Goal: Task Accomplishment & Management: Manage account settings

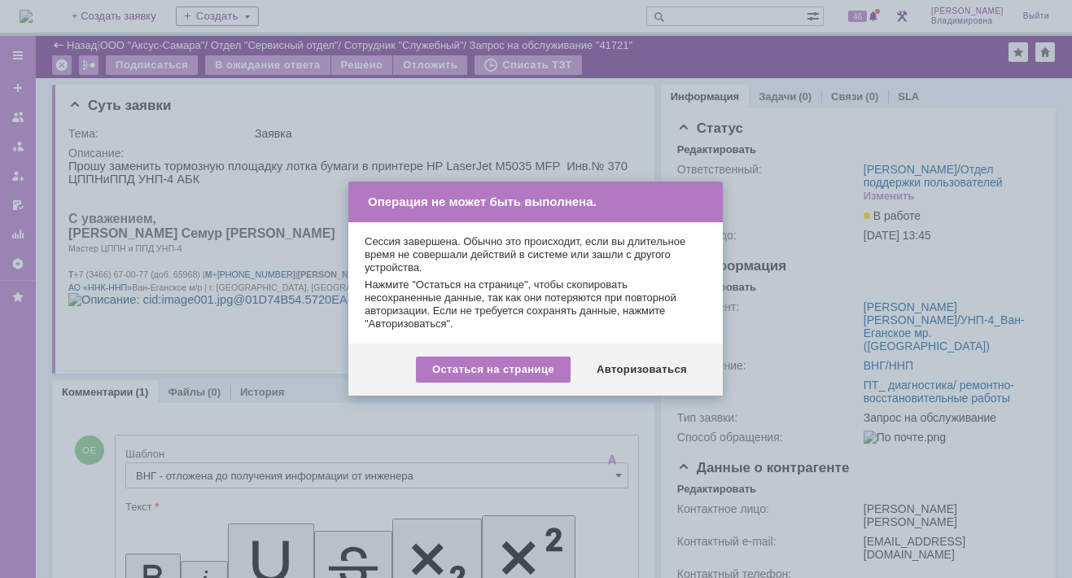
scroll to position [299, 0]
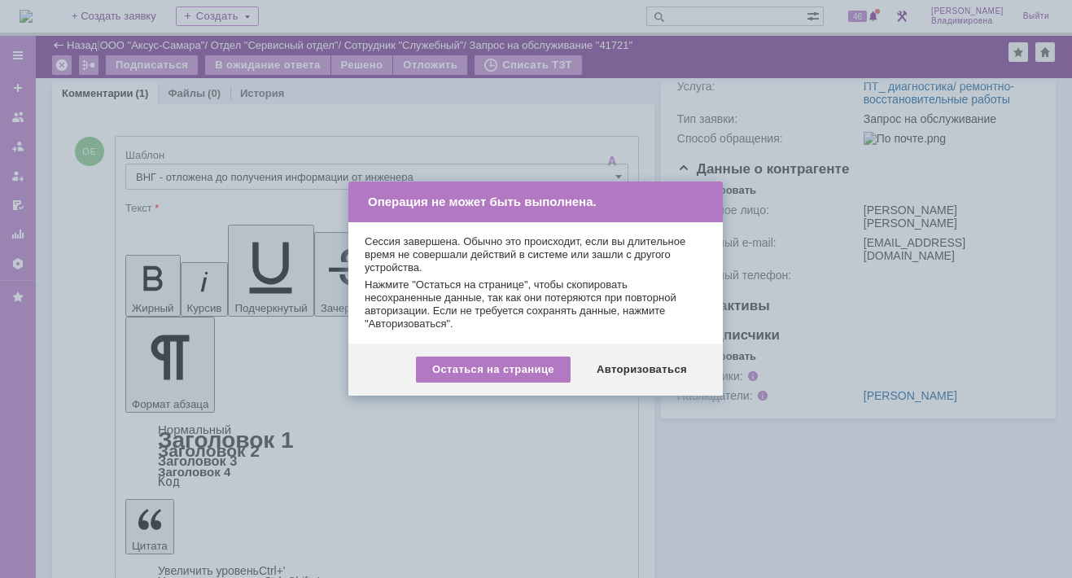
drag, startPoint x: 638, startPoint y: 370, endPoint x: 795, endPoint y: 447, distance: 174.7
click at [639, 369] on div "Авторизоваться" at bounding box center [641, 369] width 123 height 26
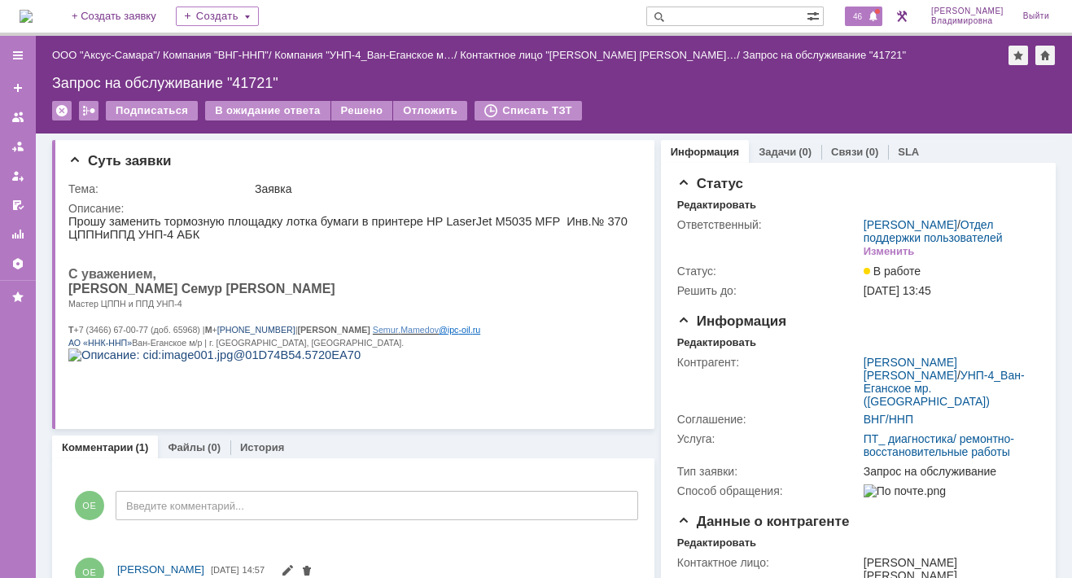
click at [859, 12] on span "46" at bounding box center [857, 16] width 19 height 11
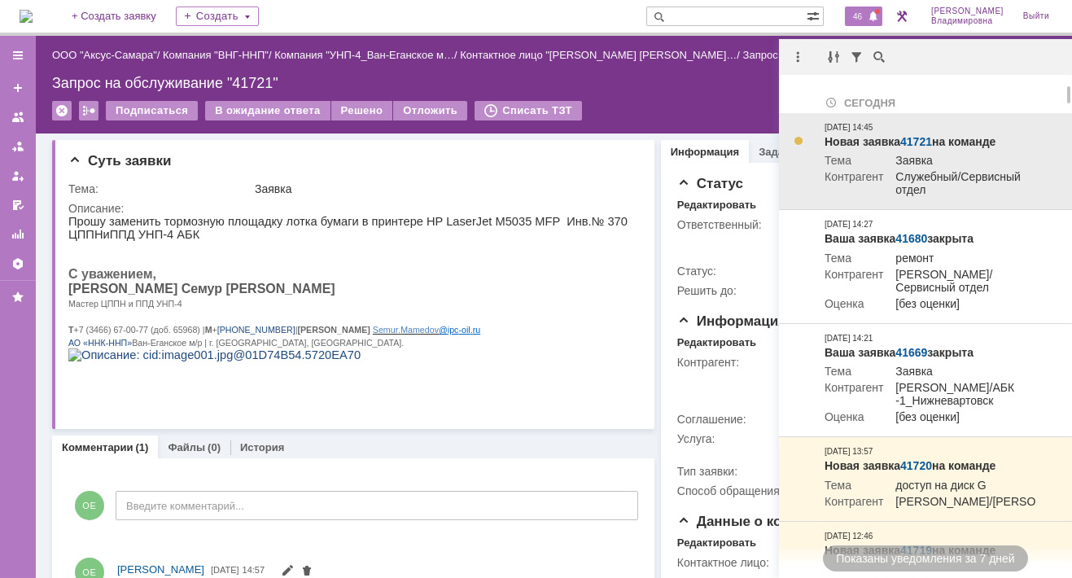
click at [918, 137] on link "41721" at bounding box center [916, 141] width 32 height 13
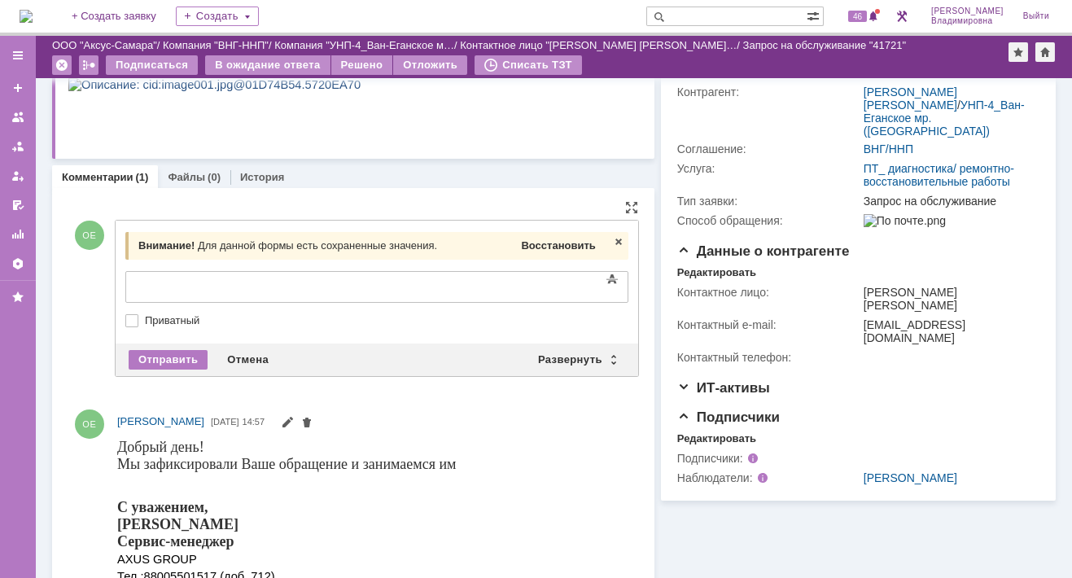
click at [538, 246] on span "Восстановить" at bounding box center [558, 245] width 74 height 12
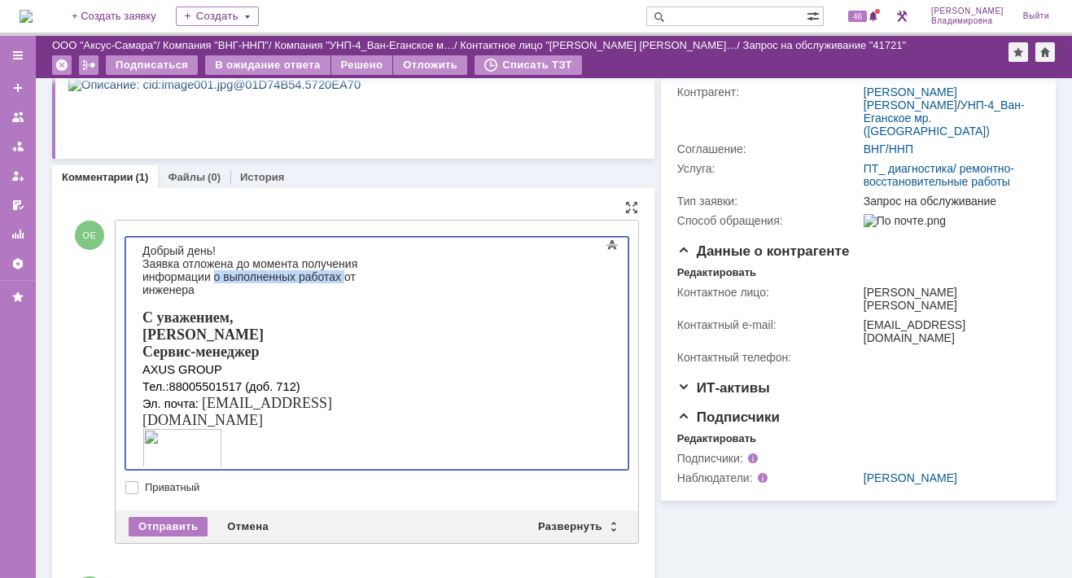
drag, startPoint x: 431, startPoint y: 261, endPoint x: 561, endPoint y: 262, distance: 130.2
click at [357, 262] on span "Заявка отложена до момента получения информации о выполненных работах от инжене…" at bounding box center [249, 276] width 215 height 39
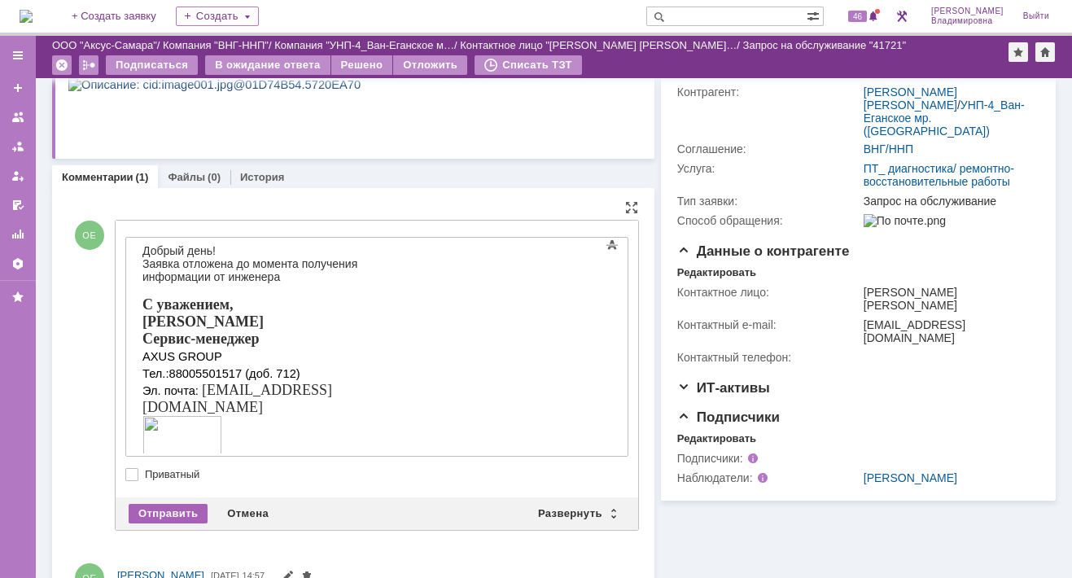
click at [183, 508] on div "Отправить" at bounding box center [168, 514] width 79 height 20
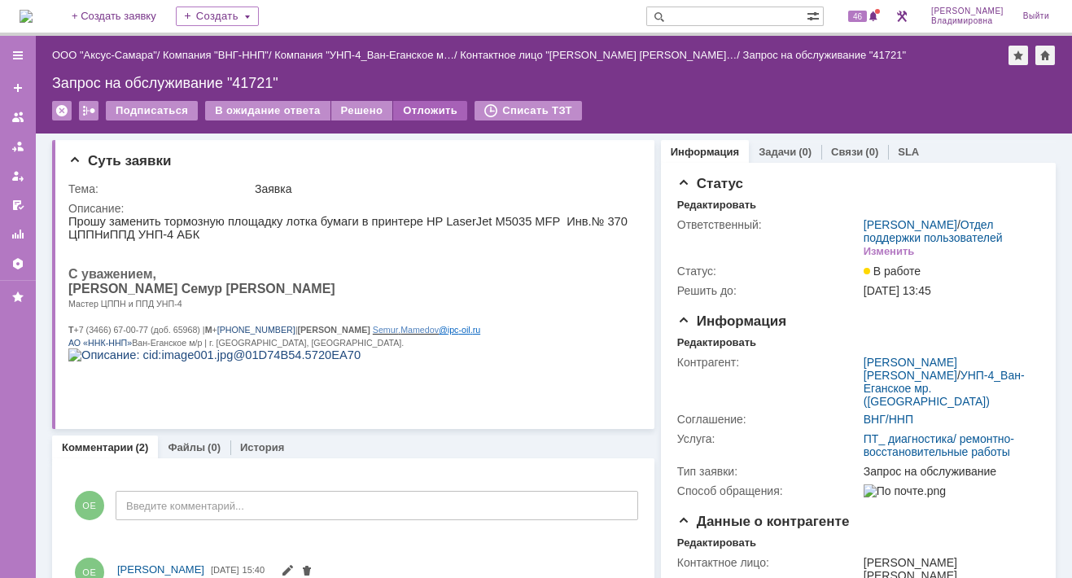
click at [429, 109] on div "Отложить" at bounding box center [430, 111] width 74 height 20
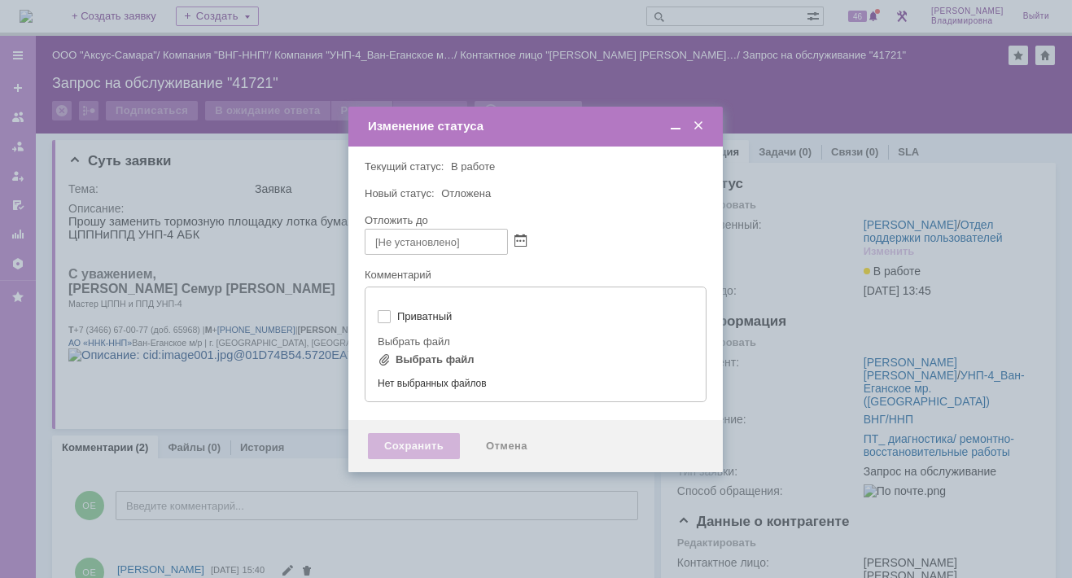
type input "[не указано]"
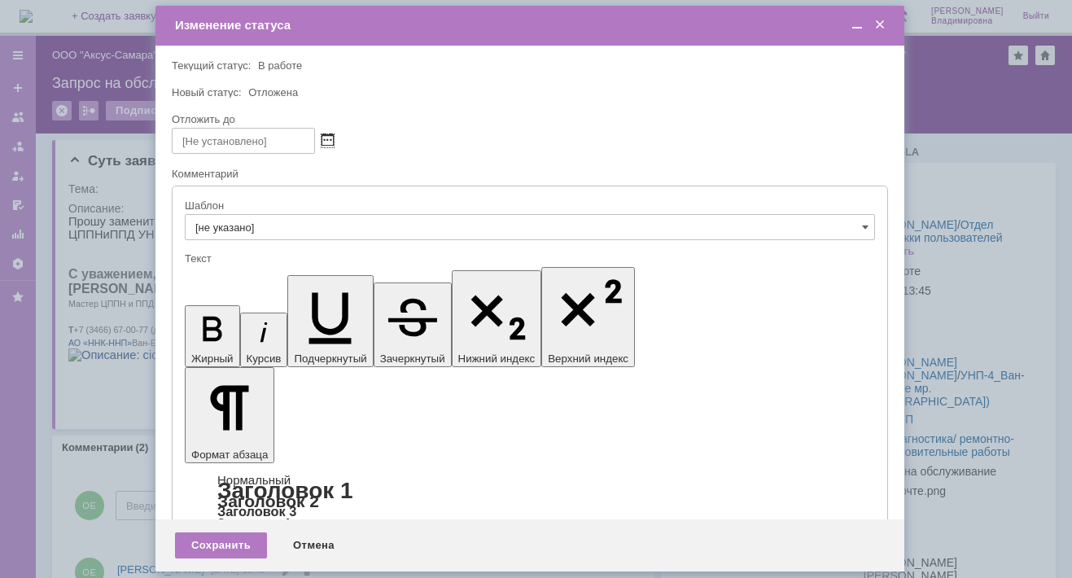
click at [330, 138] on span at bounding box center [327, 140] width 12 height 13
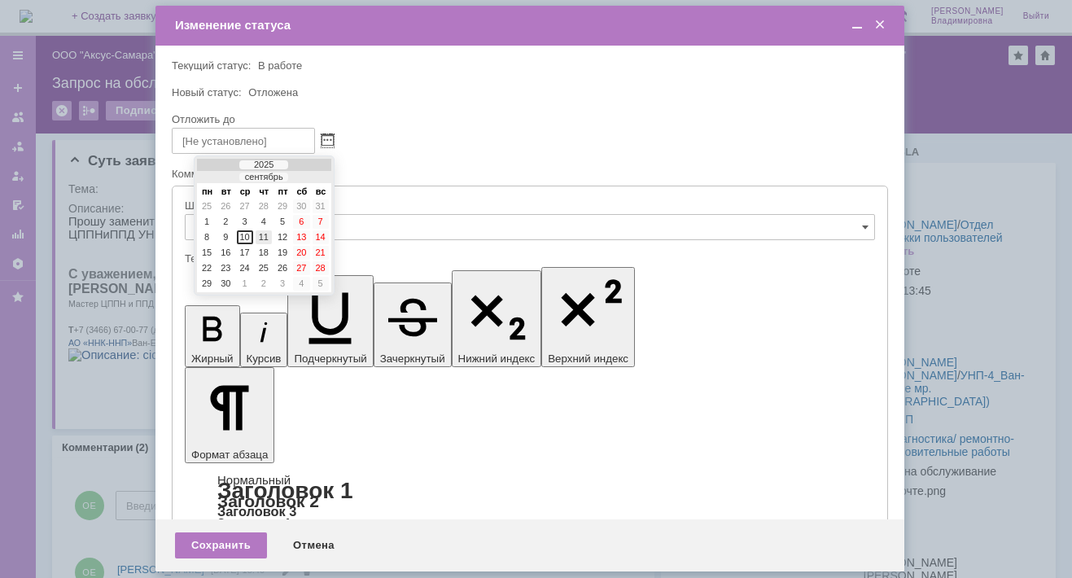
click at [262, 230] on div "11" at bounding box center [264, 237] width 16 height 14
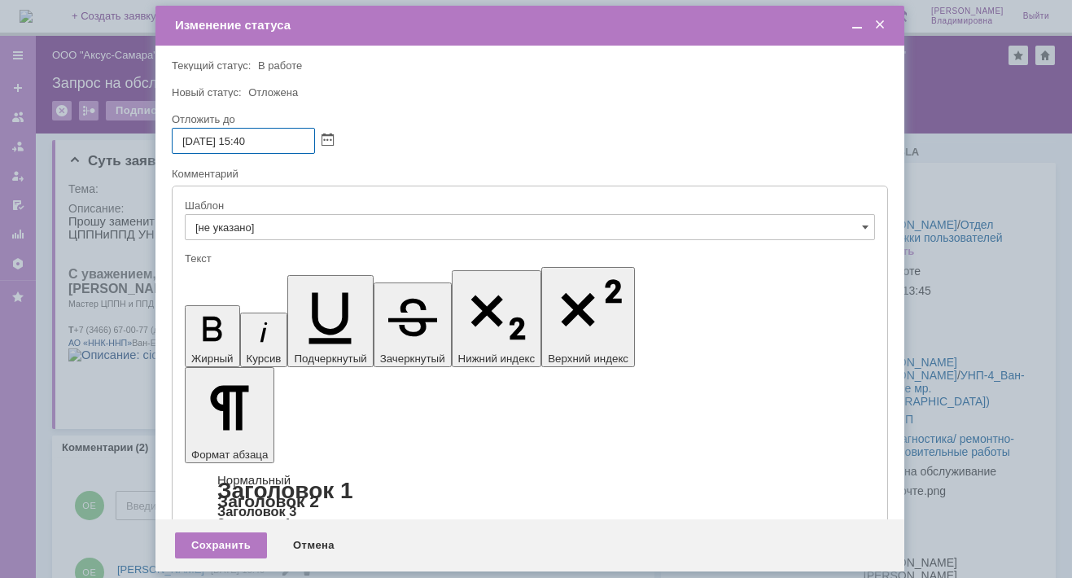
click at [250, 143] on input "[DATE] 15:40" at bounding box center [243, 141] width 143 height 26
click at [256, 139] on input "[DATE] 16:40" at bounding box center [243, 141] width 143 height 26
type input "[DATE] 16:00"
click at [229, 544] on div "Сохранить" at bounding box center [221, 545] width 92 height 26
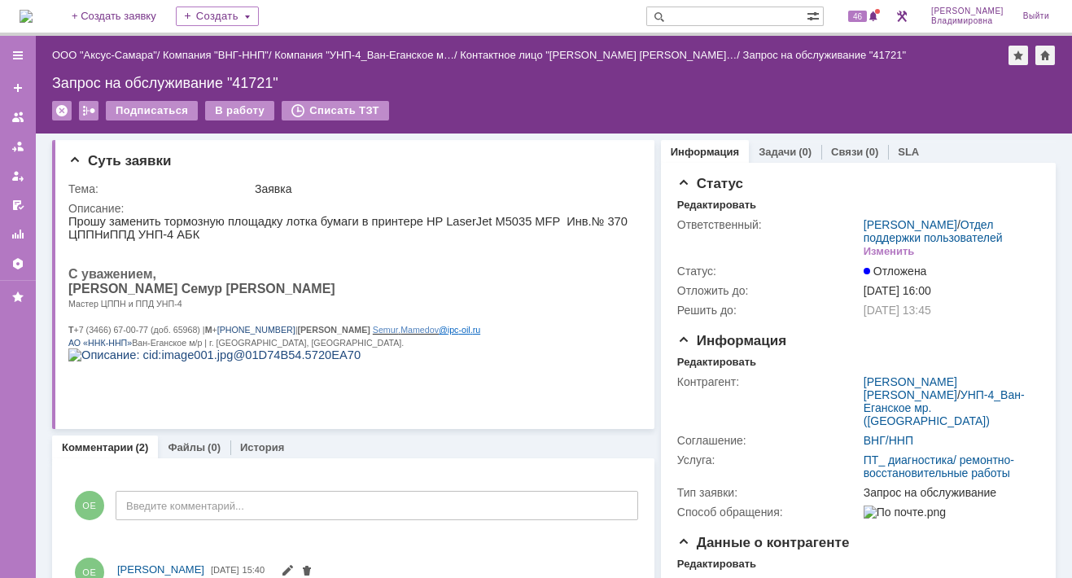
click at [706, 13] on input "text" at bounding box center [726, 17] width 160 height 20
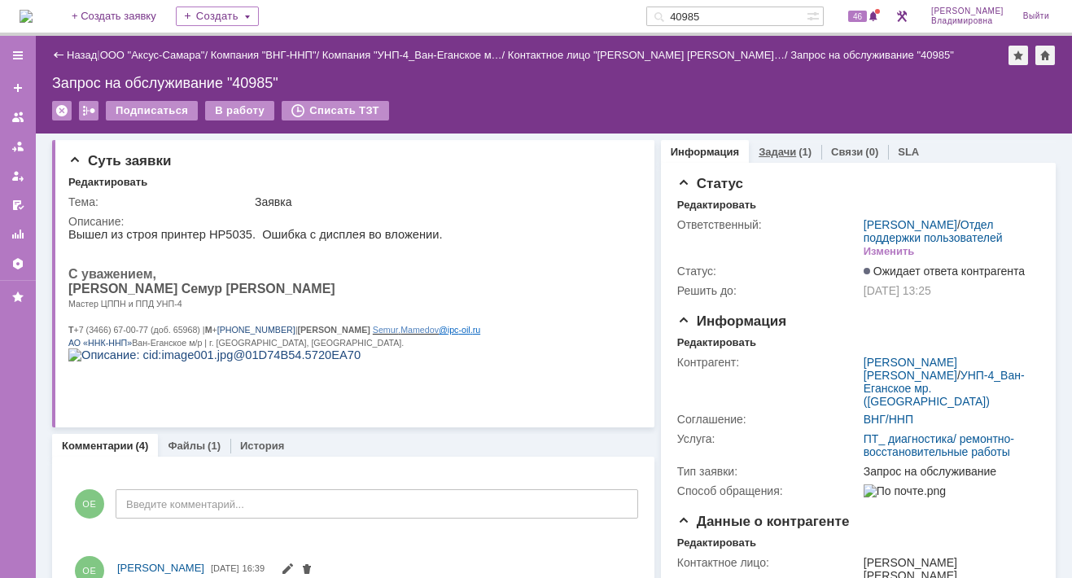
click at [758, 146] on link "Задачи" at bounding box center [776, 152] width 37 height 12
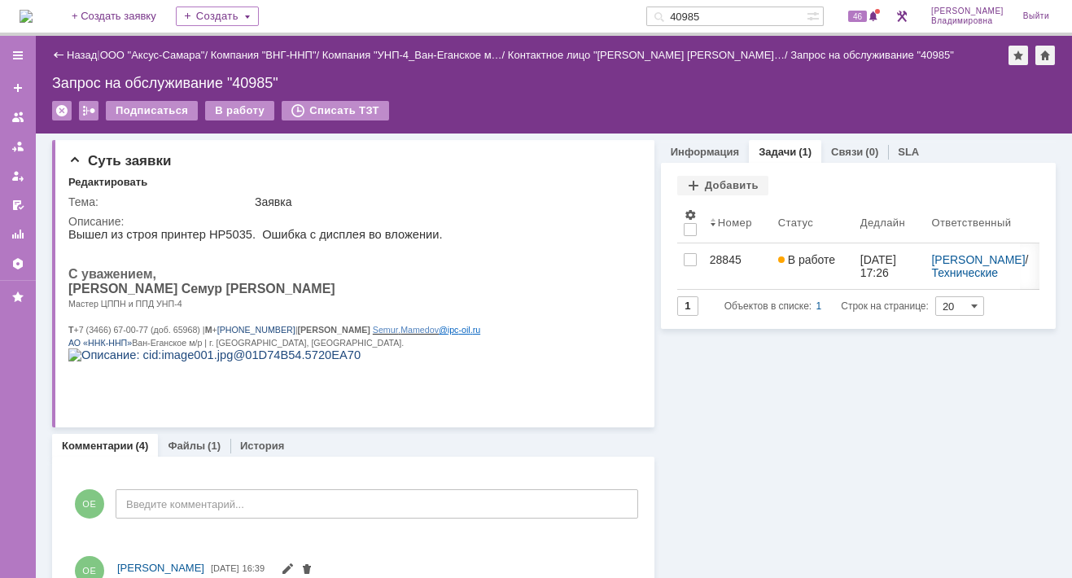
drag, startPoint x: 739, startPoint y: 11, endPoint x: 699, endPoint y: 14, distance: 40.0
click at [664, 20] on div "На домашнюю + Создать заявку Создать 40985 46 [PERSON_NAME]" at bounding box center [536, 18] width 1072 height 36
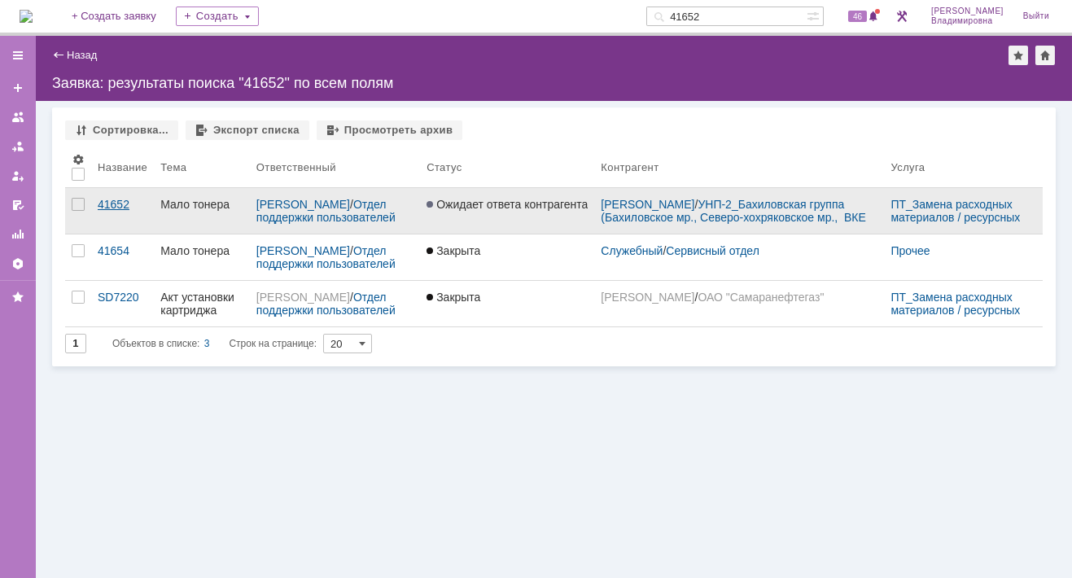
click at [115, 198] on div "41652" at bounding box center [123, 204] width 50 height 13
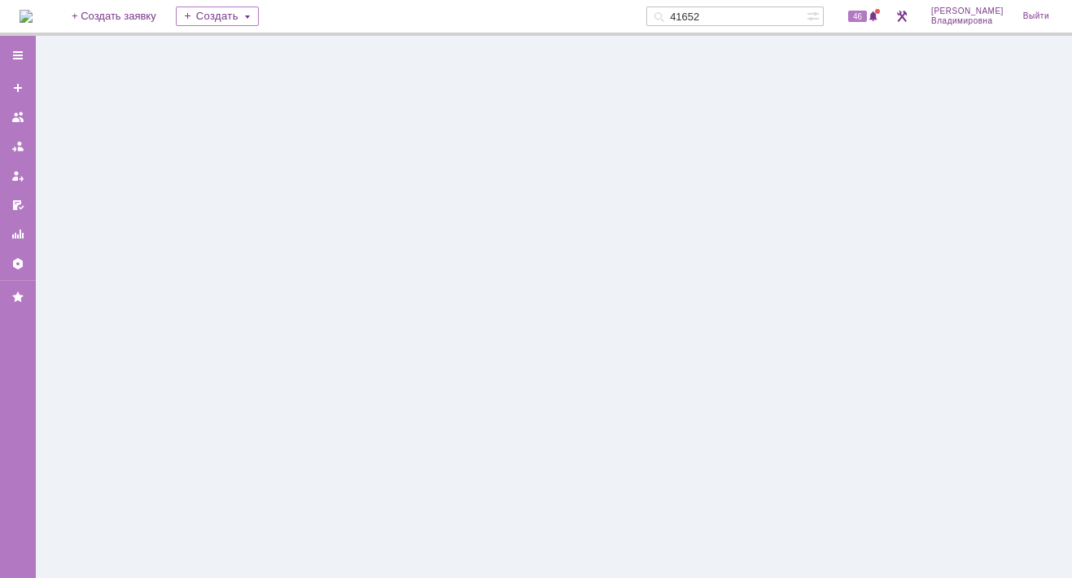
click at [115, 197] on div at bounding box center [554, 307] width 1036 height 542
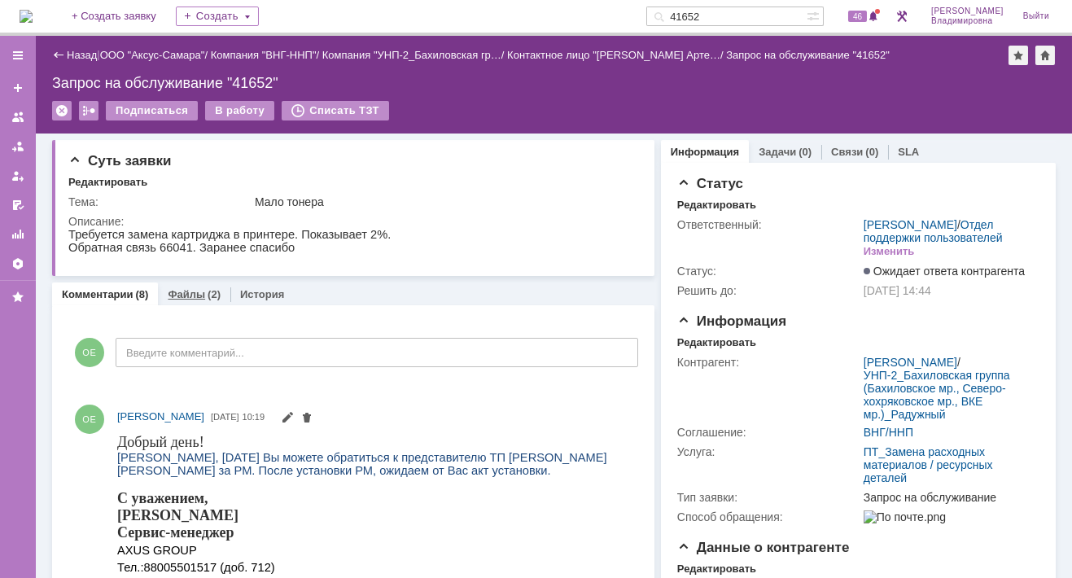
click at [195, 292] on link "Файлы" at bounding box center [186, 294] width 37 height 12
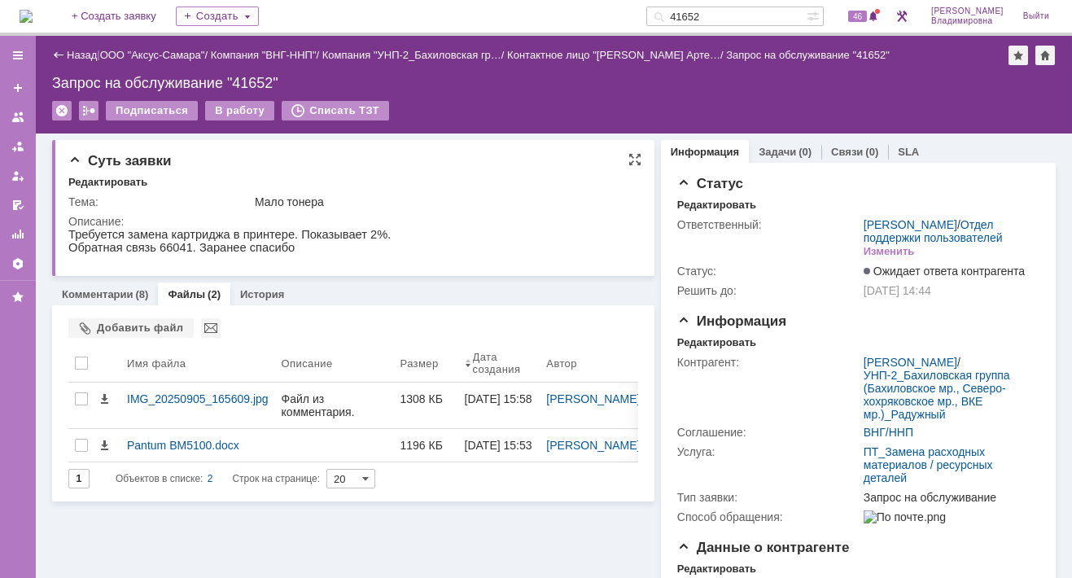
click at [436, 230] on html "Требуется замена картриджа в принтере. Показывает 2%. Обратная связь 66041. Зар…" at bounding box center [347, 241] width 559 height 26
click at [400, 284] on div "Комментарии (8) Файлы (2) История" at bounding box center [353, 293] width 602 height 23
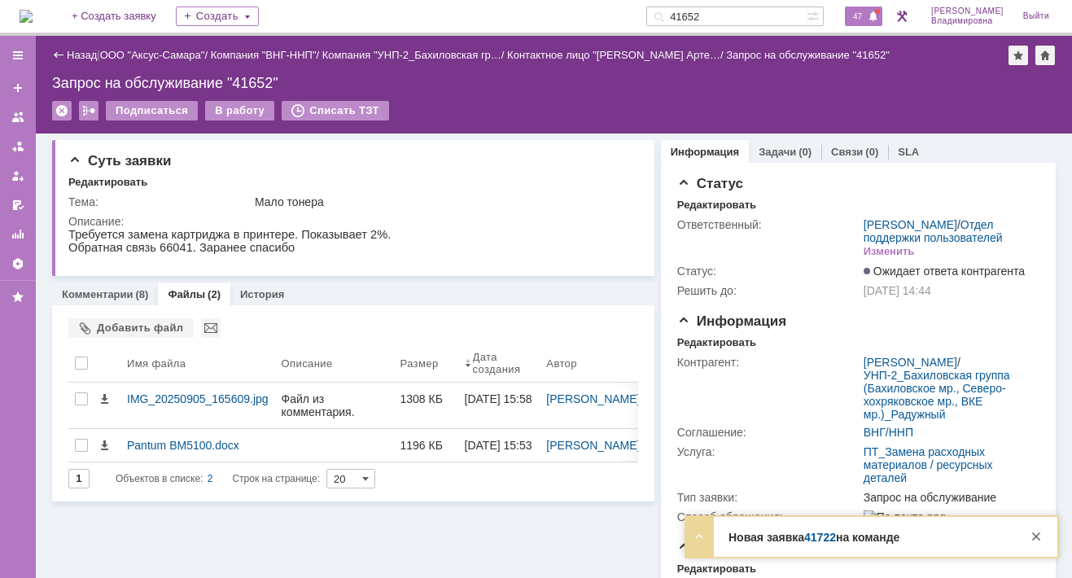
click at [867, 14] on span "47" at bounding box center [857, 16] width 19 height 11
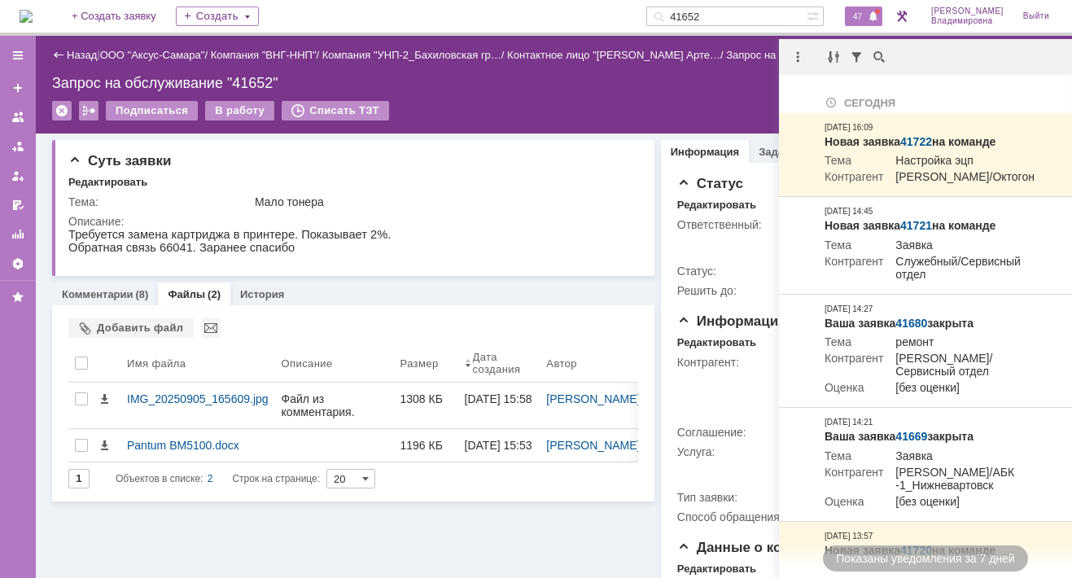
click at [865, 11] on span "47" at bounding box center [857, 16] width 19 height 11
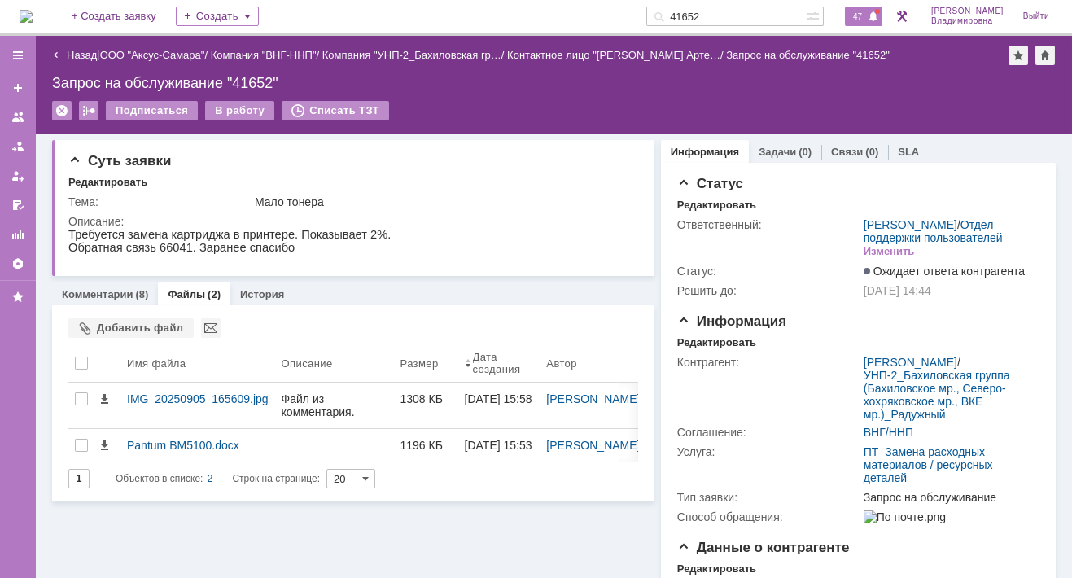
click at [867, 17] on span "47" at bounding box center [857, 16] width 19 height 11
click at [478, 184] on div "Редактировать" at bounding box center [354, 183] width 573 height 15
click at [585, 86] on div "Запрос на обслуживание "41652"" at bounding box center [553, 83] width 1003 height 16
drag, startPoint x: 472, startPoint y: 184, endPoint x: 340, endPoint y: 221, distance: 136.8
click at [472, 185] on div "Редактировать" at bounding box center [354, 183] width 573 height 15
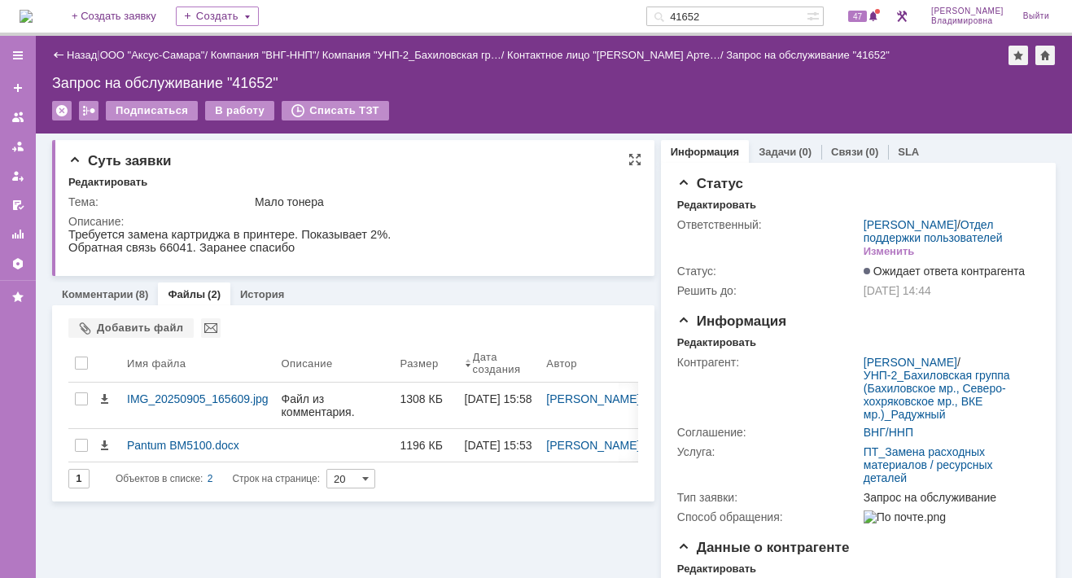
click at [413, 190] on div "Тема: Мало тонера Описание:" at bounding box center [354, 226] width 573 height 74
click at [803, 251] on td "Ответственный:" at bounding box center [768, 238] width 183 height 46
drag, startPoint x: 735, startPoint y: 15, endPoint x: 670, endPoint y: 15, distance: 65.1
click at [672, 14] on div "41652" at bounding box center [726, 17] width 160 height 20
type input "41721"
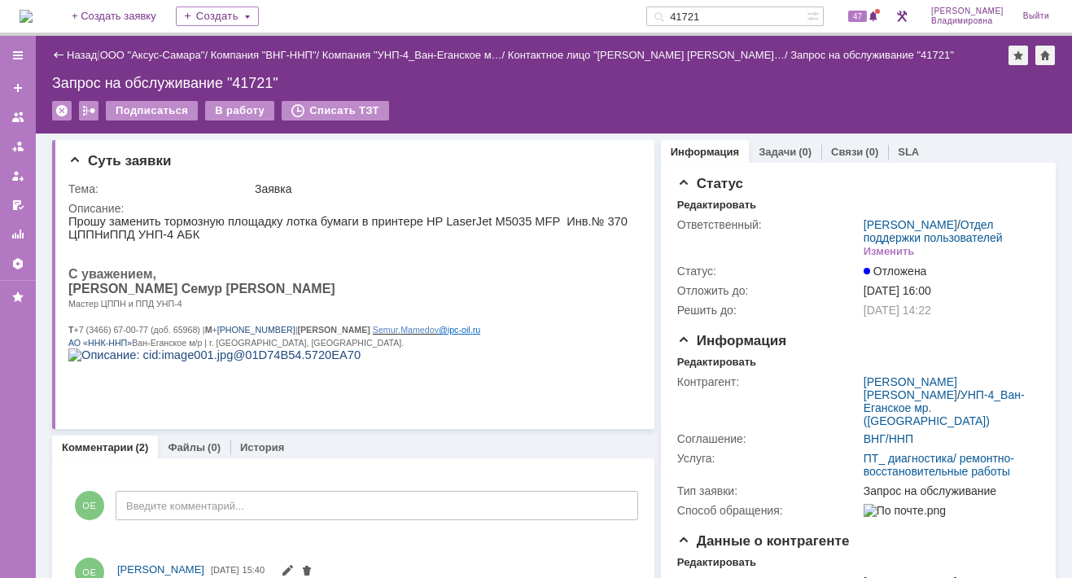
click at [514, 94] on div "Назад | ООО "Аксус-Самара" / Компания "ВНГ-ННП" / Компания "УНП-4_Ван-Еганское …" at bounding box center [554, 85] width 1036 height 98
click at [33, 13] on img at bounding box center [26, 16] width 13 height 13
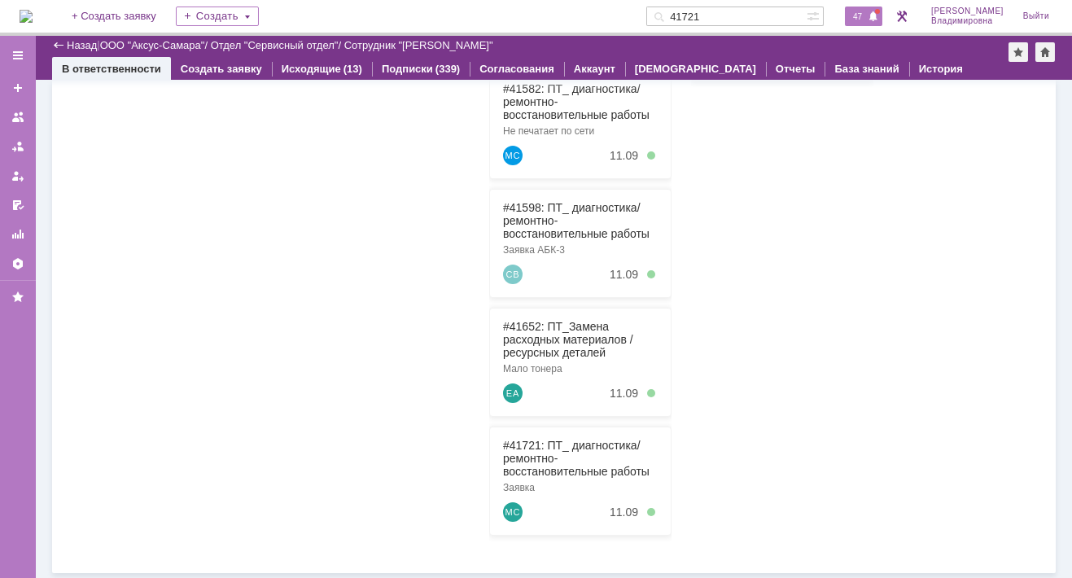
click at [867, 15] on span "47" at bounding box center [857, 16] width 19 height 11
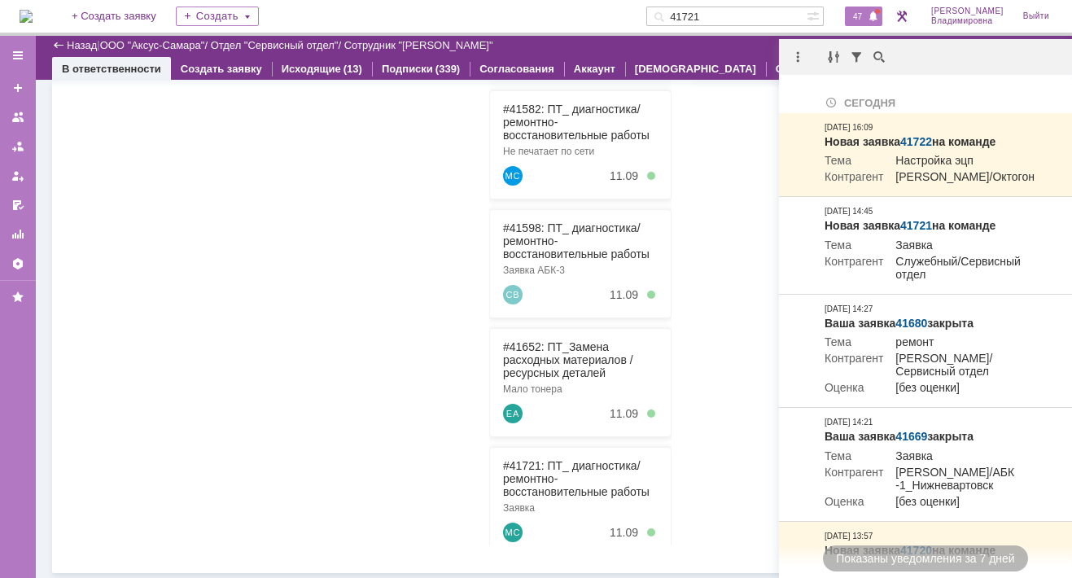
click at [317, 221] on div at bounding box center [378, 250] width 182 height 590
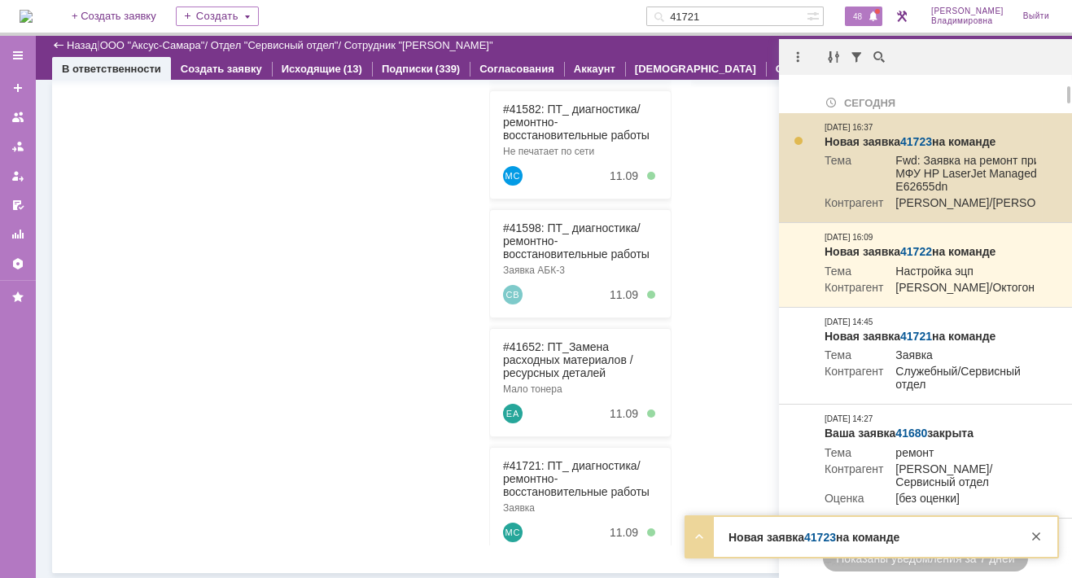
click at [922, 135] on link "41723" at bounding box center [916, 141] width 32 height 13
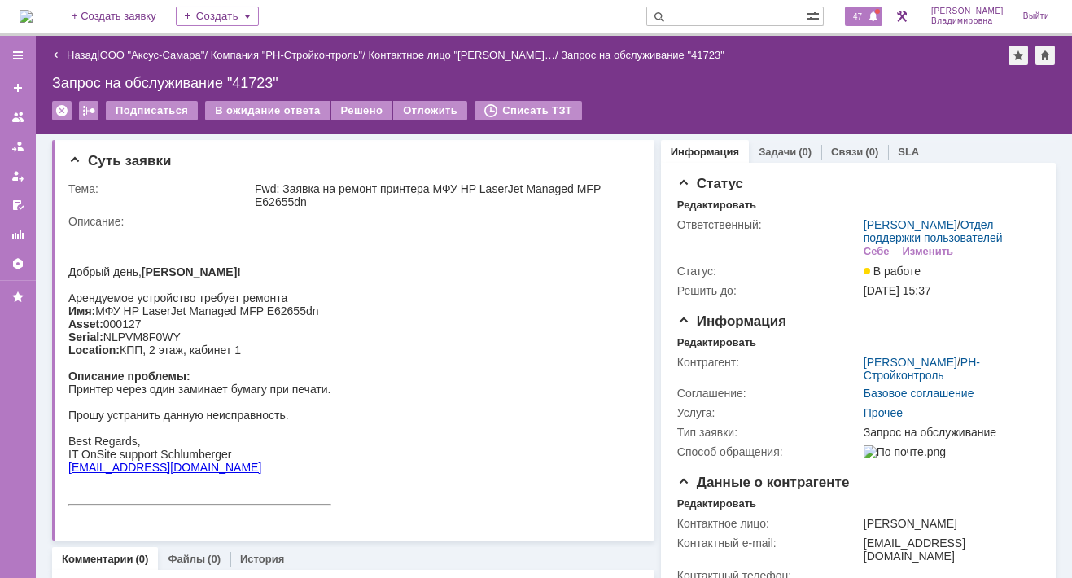
click at [876, 15] on span at bounding box center [873, 17] width 11 height 13
click at [592, 101] on div "Подписаться В ожидание ответа Решено Отложить Списать ТЗТ" at bounding box center [553, 118] width 1003 height 34
click at [867, 18] on span "47" at bounding box center [857, 16] width 19 height 11
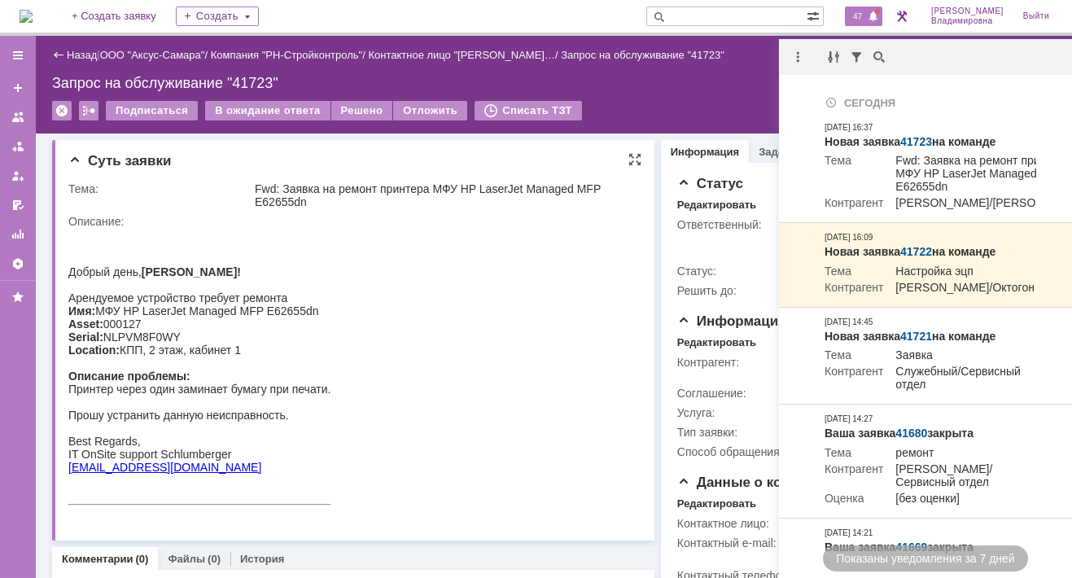
click at [420, 296] on html "Добрый день, Елена! Арендуемое устройство требует ремонта Имя: МФУ HP LaserJet …" at bounding box center [347, 369] width 559 height 283
